Goal: Navigation & Orientation: Find specific page/section

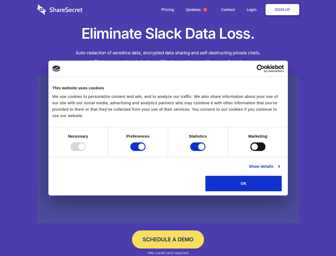
click at [86, 151] on div at bounding box center [78, 146] width 15 height 9
click at [146, 151] on input "Preferences" at bounding box center [137, 146] width 15 height 9
checkbox input "false"
click at [199, 151] on input "Statistics" at bounding box center [197, 146] width 15 height 9
checkbox input "false"
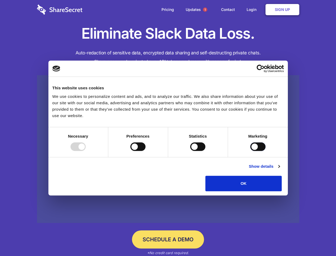
click at [251, 151] on input "Marketing" at bounding box center [258, 146] width 15 height 9
checkbox input "true"
click at [280, 169] on link "Show details" at bounding box center [264, 166] width 31 height 6
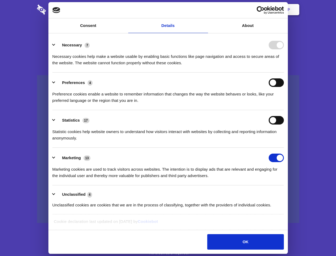
click at [284, 72] on li "Necessary 7 Necessary cookies help make a website usable by enabling basic func…" at bounding box center [168, 54] width 232 height 38
click at [205, 10] on span "1" at bounding box center [205, 9] width 4 height 4
